Goal: Navigation & Orientation: Find specific page/section

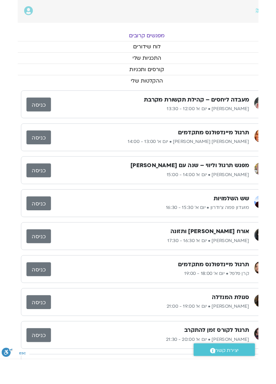
click at [242, 100] on div "מעבדה ליחסים – קהילת תקשורת מקרבת [PERSON_NAME] • יום א׳ 12:00 - 13:30 כניסה" at bounding box center [156, 112] width 269 height 30
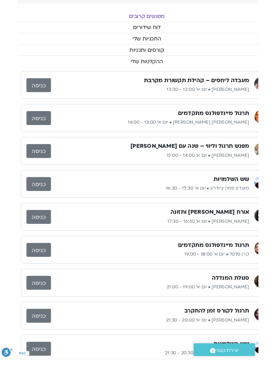
scroll to position [0, -19]
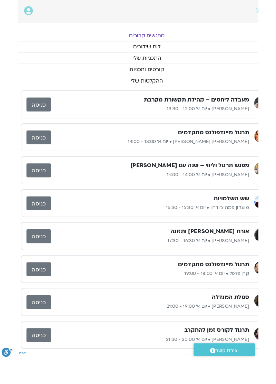
click at [276, 211] on div "שש השלמויות מועדון פמה צ'ודרון • יום א׳ 10:30 - 11:30 כניסה מעבדה ליחסים – קהיל…" at bounding box center [157, 270] width 276 height 425
